Goal: Find specific page/section: Find specific page/section

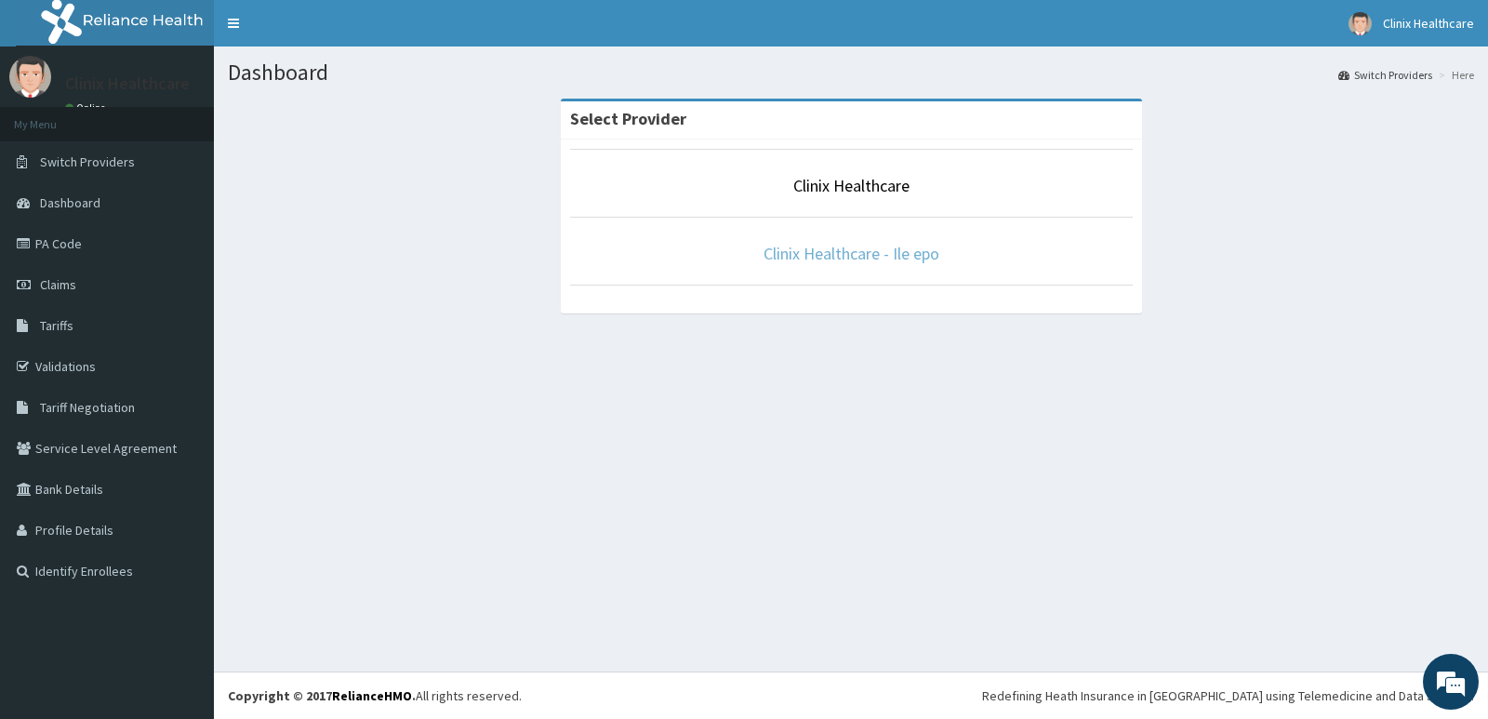
click at [846, 259] on link "Clinix Healthcare - Ile epo" at bounding box center [852, 253] width 176 height 21
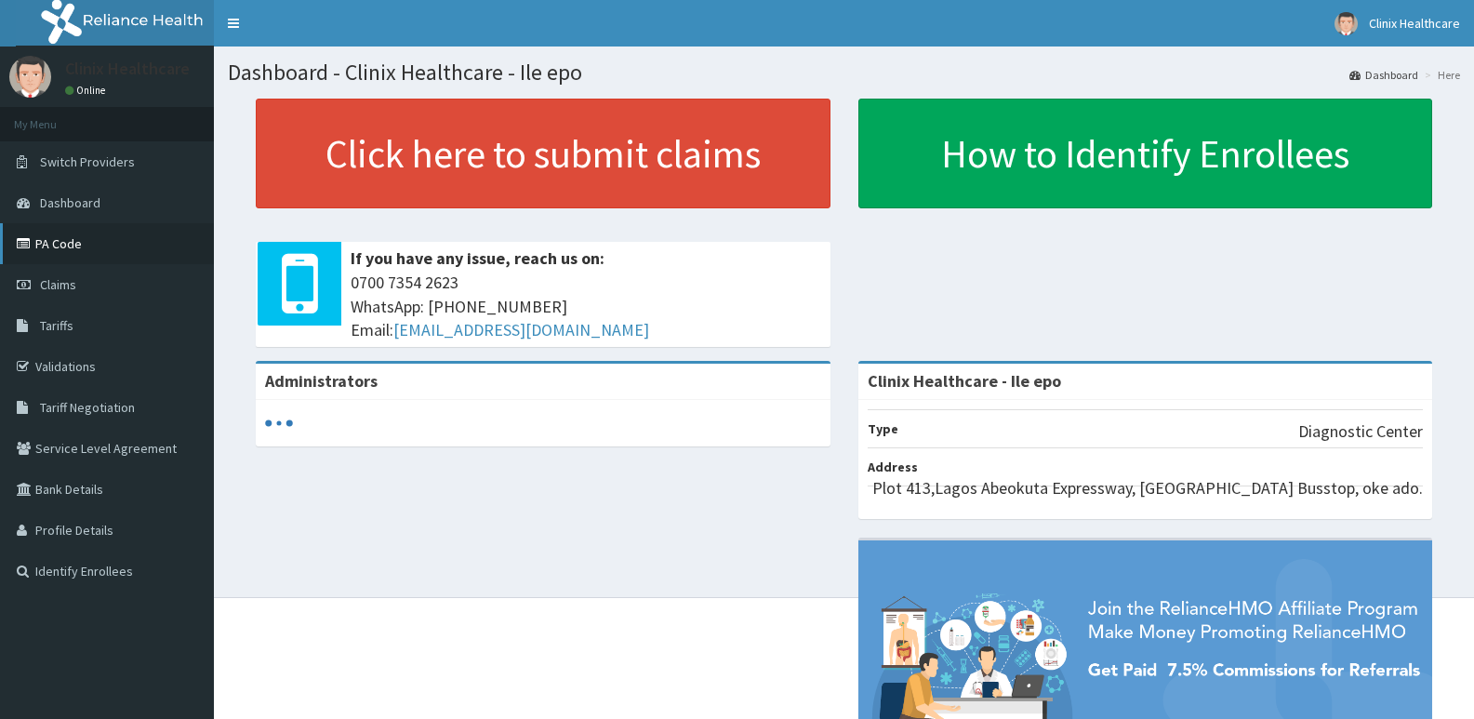
click at [72, 237] on link "PA Code" at bounding box center [107, 243] width 214 height 41
